Goal: Task Accomplishment & Management: Complete application form

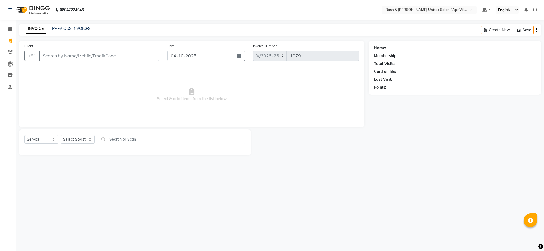
select select "8955"
select select "service"
click at [63, 61] on input "Client" at bounding box center [99, 56] width 120 height 10
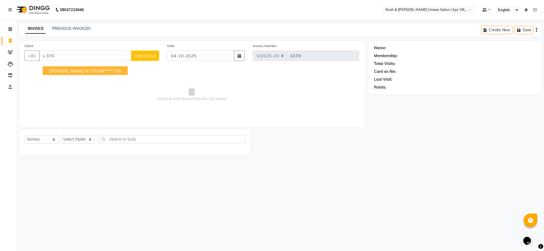
click at [82, 73] on span "[PERSON_NAME] V 370" at bounding box center [73, 70] width 48 height 5
type input "99******66"
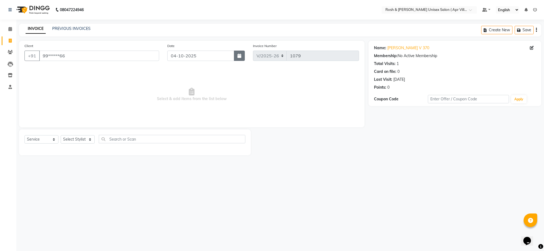
click at [240, 58] on icon "button" at bounding box center [239, 56] width 4 height 4
select select "10"
select select "2025"
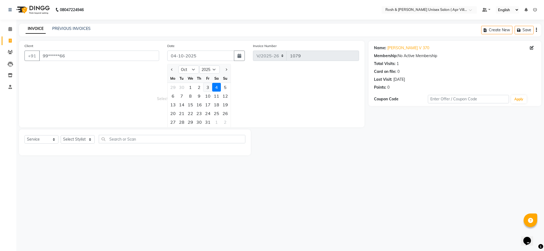
click at [212, 92] on div "3" at bounding box center [207, 87] width 9 height 9
type input "03-10-2025"
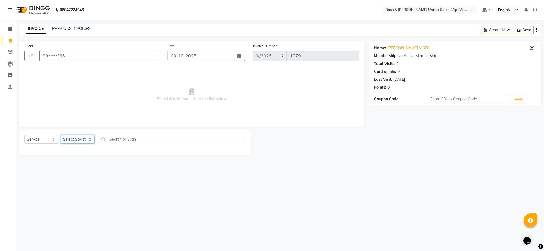
click at [90, 144] on select "Select Stylist Aalam Devi Dingg Support [PERSON_NAME] Front Desk Hangma Imran […" at bounding box center [78, 139] width 34 height 8
click at [91, 144] on select "Select Stylist Aalam Devi Dingg Support [PERSON_NAME] Front Desk Hangma Imran […" at bounding box center [78, 139] width 34 height 8
select select "90600"
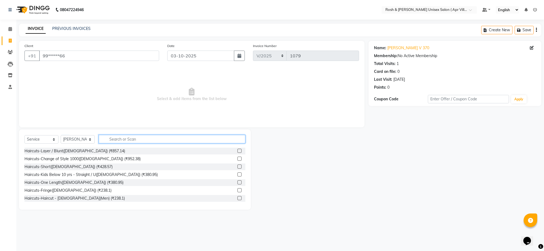
click at [130, 143] on input "text" at bounding box center [172, 139] width 147 height 8
